Goal: Obtain resource: Download file/media

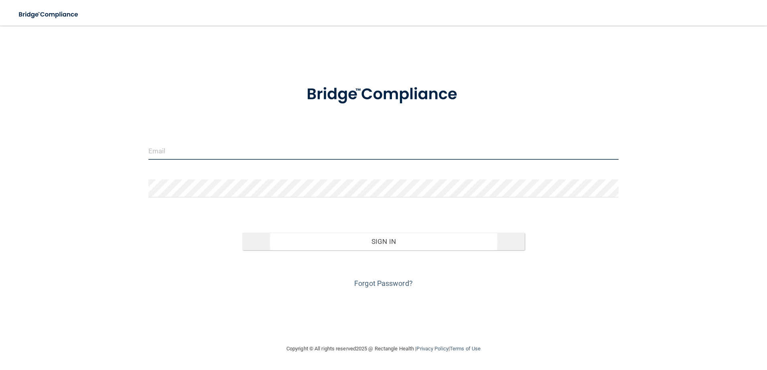
type input "[EMAIL_ADDRESS][DOMAIN_NAME]"
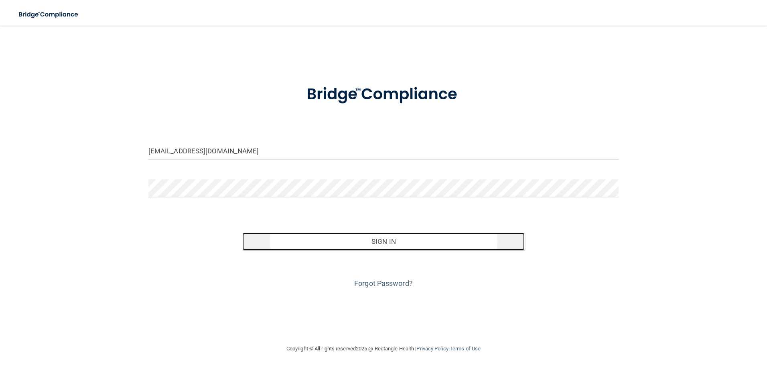
click at [373, 236] on button "Sign In" at bounding box center [383, 242] width 282 height 18
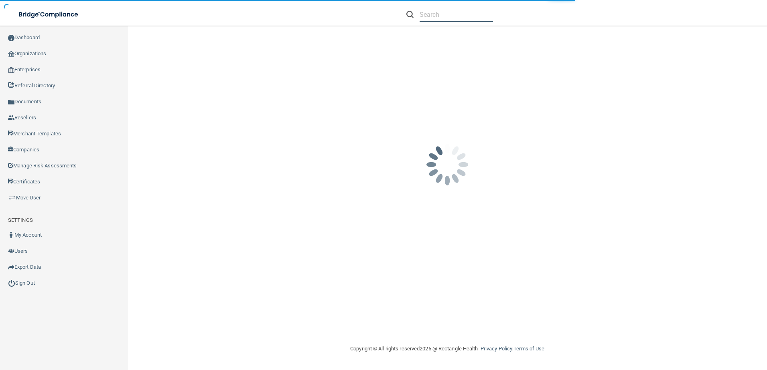
click at [433, 19] on input "text" at bounding box center [455, 14] width 73 height 15
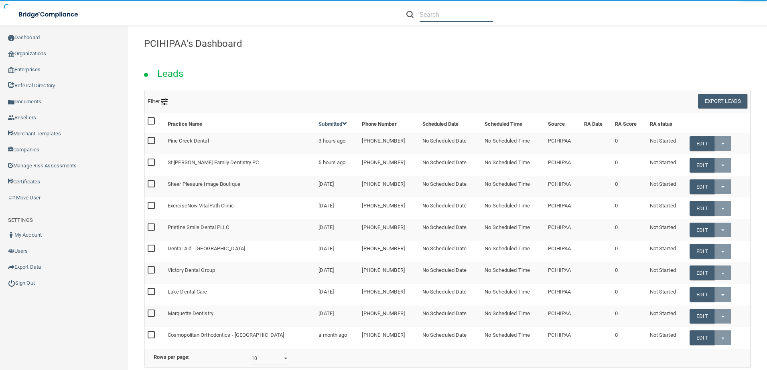
paste input "Capodice, Efaw, Ochletree & Elger PLLC"
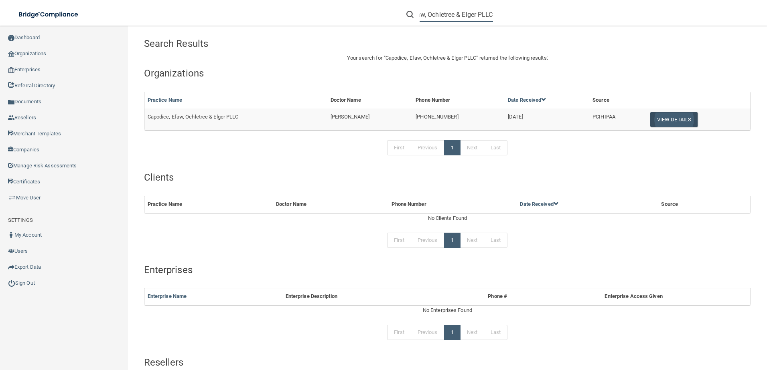
type input "Capodice, Efaw, Ochletree & Elger PLLC"
click at [658, 124] on button "View Details" at bounding box center [673, 119] width 47 height 15
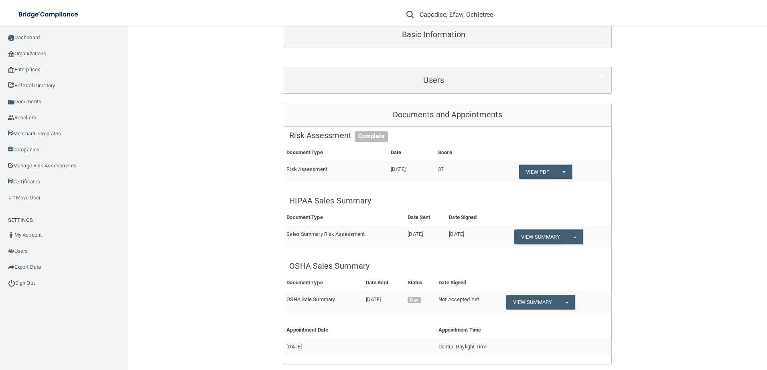
scroll to position [251, 0]
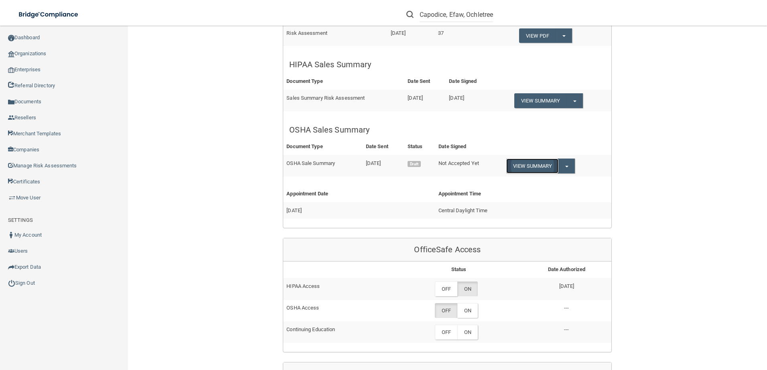
click at [539, 166] on link "View Summary" at bounding box center [532, 166] width 52 height 15
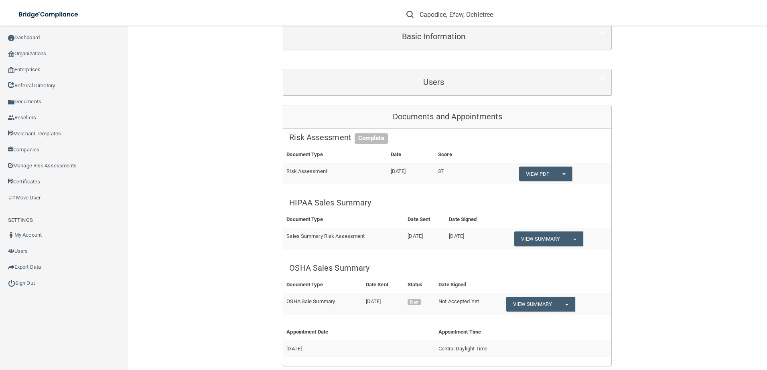
scroll to position [200, 0]
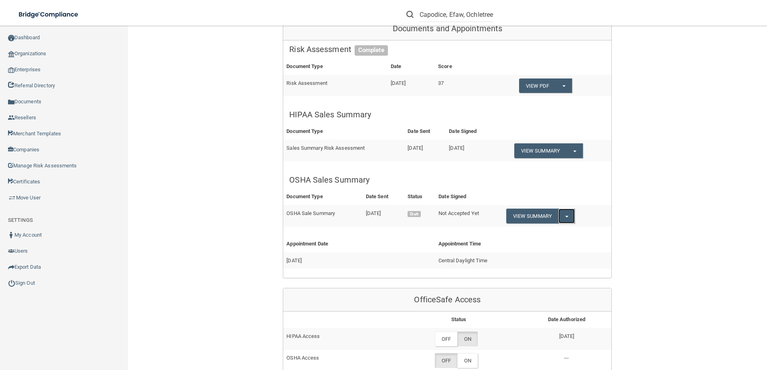
click at [565, 220] on button "Split button!" at bounding box center [566, 216] width 16 height 15
click at [558, 255] on link "Download as PDF" at bounding box center [543, 257] width 75 height 12
